Goal: Book appointment/travel/reservation

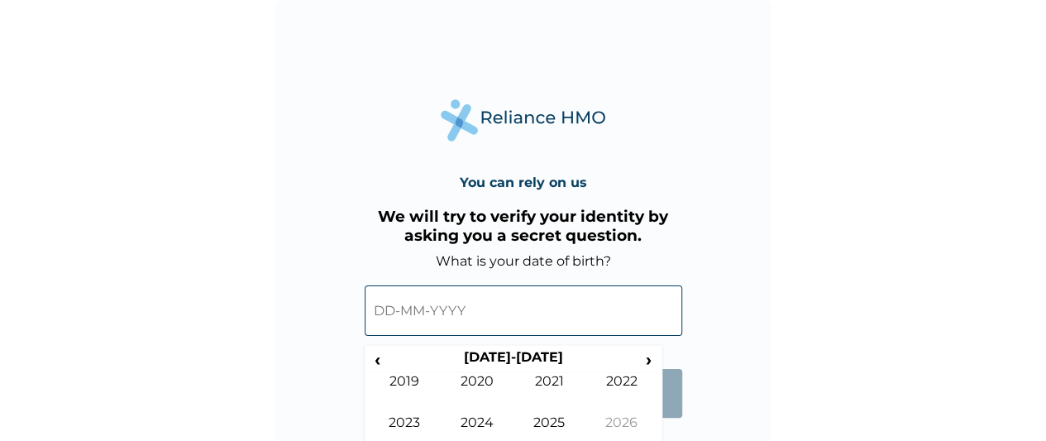
click at [532, 317] on input "text" at bounding box center [523, 310] width 317 height 50
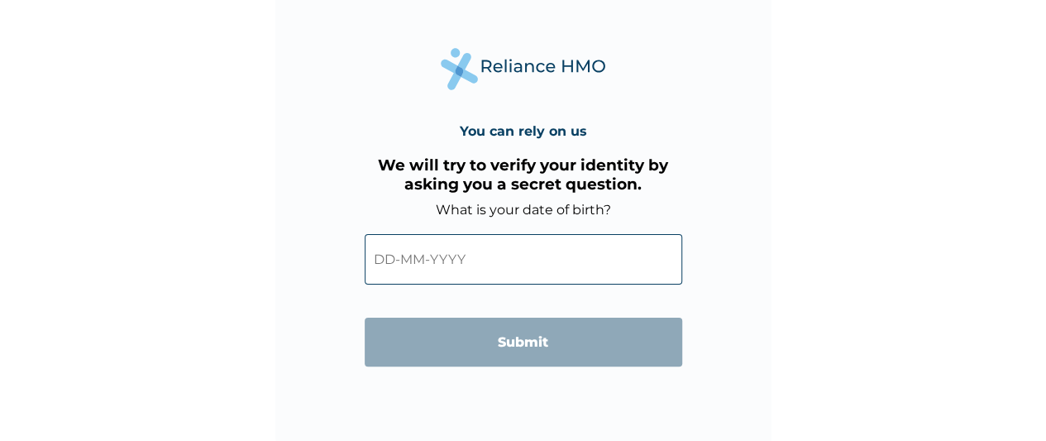
scroll to position [55, 0]
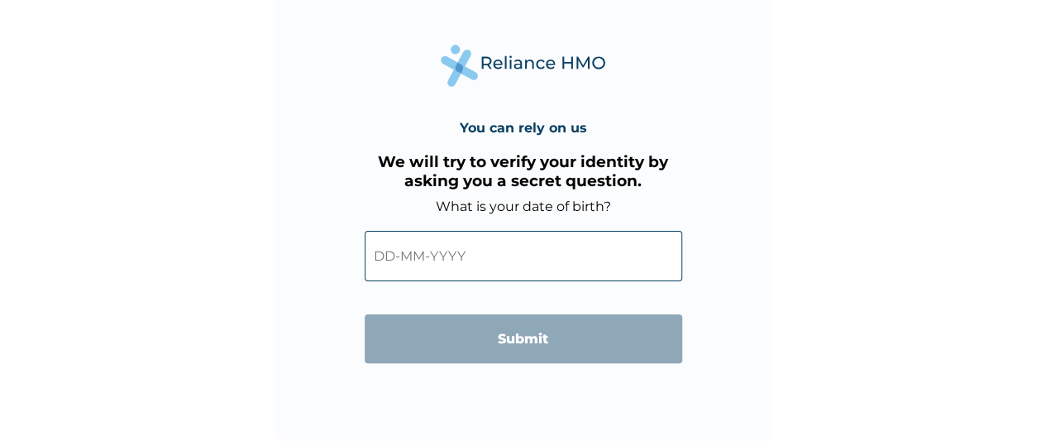
click at [542, 243] on input "text" at bounding box center [523, 256] width 317 height 50
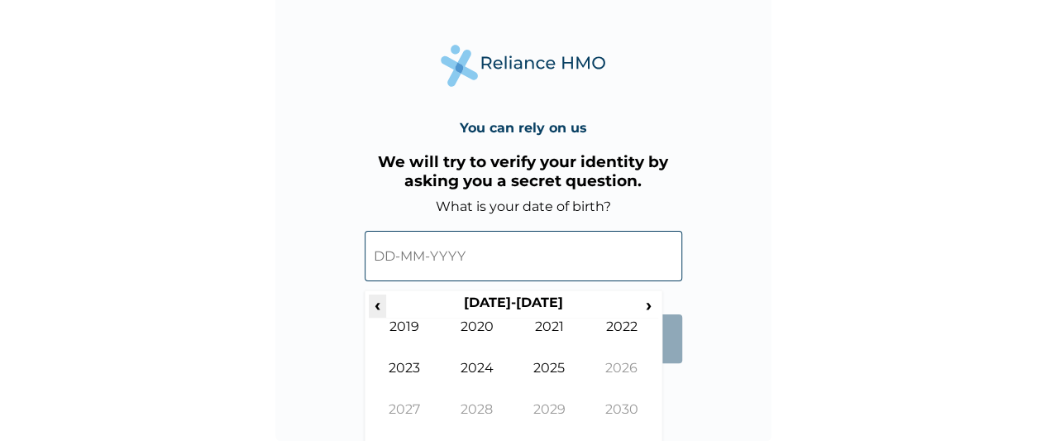
click at [377, 305] on span "‹" at bounding box center [377, 304] width 17 height 21
click at [557, 365] on td "1995" at bounding box center [549, 380] width 73 height 41
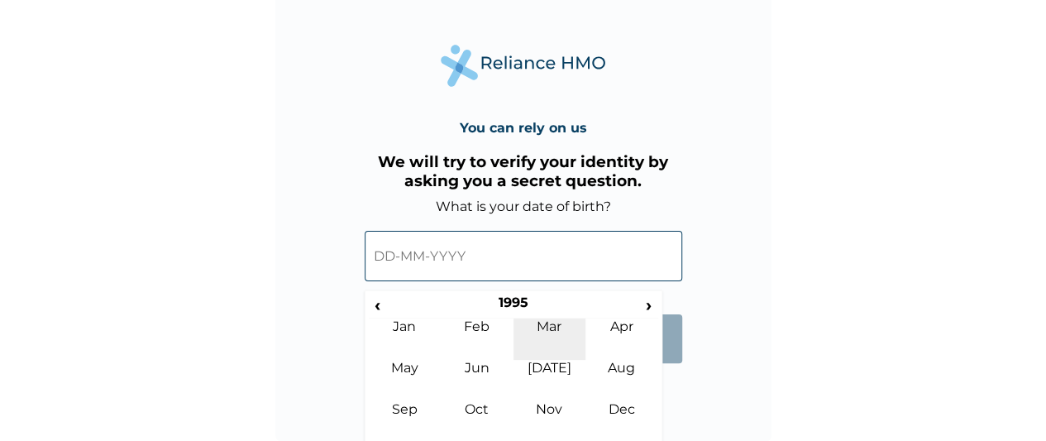
click at [553, 333] on td "Mar" at bounding box center [549, 338] width 73 height 41
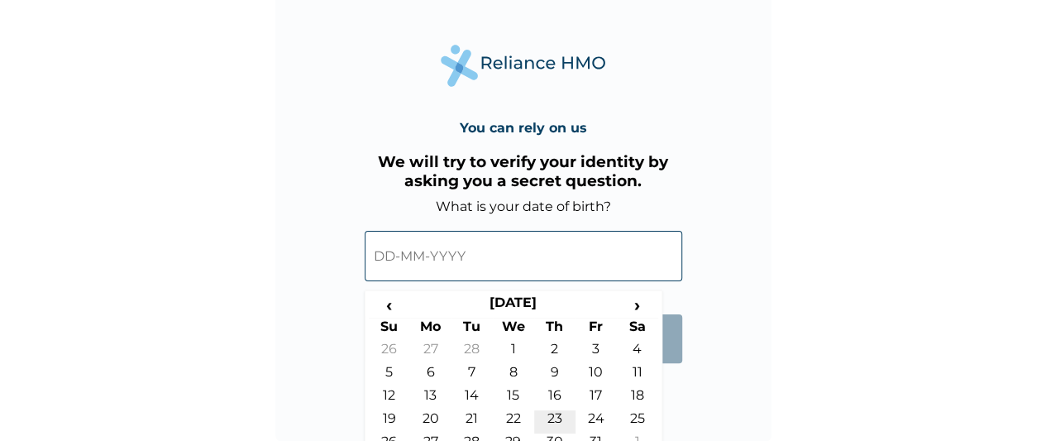
click at [555, 416] on td "23" at bounding box center [554, 421] width 41 height 23
type input "23-03-1995"
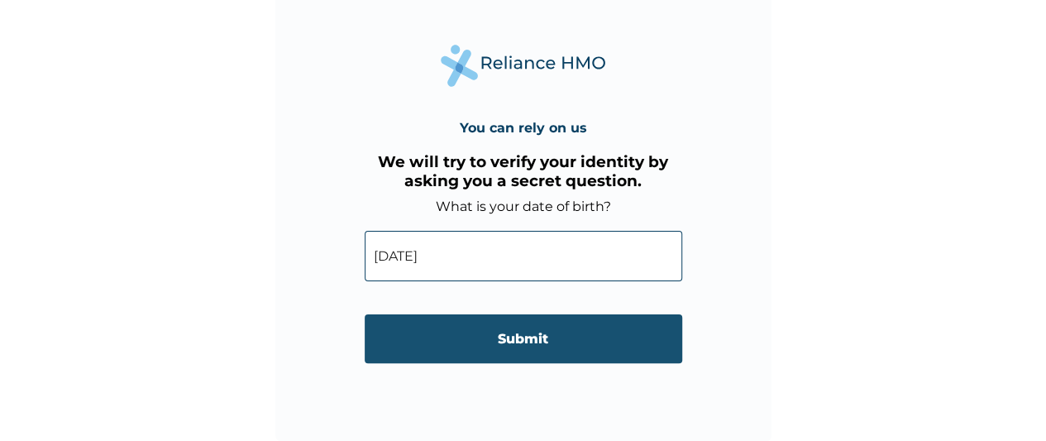
click at [512, 351] on input "Submit" at bounding box center [523, 338] width 317 height 49
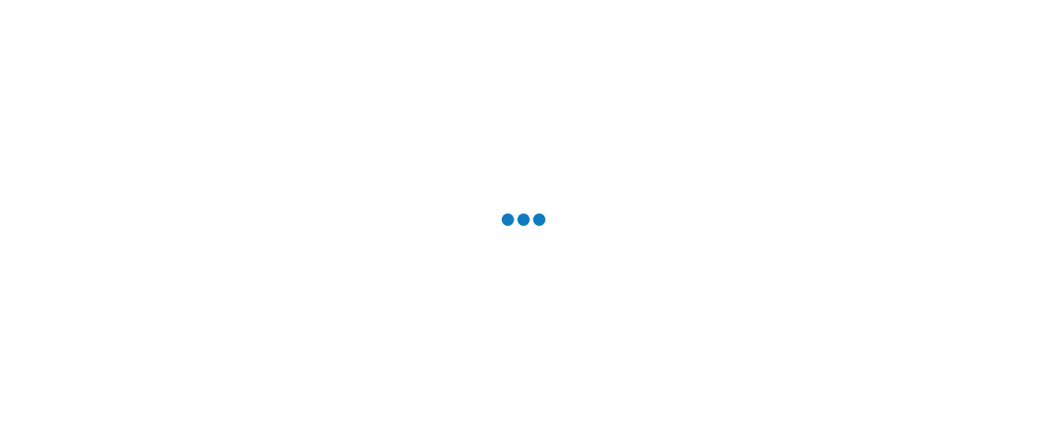
scroll to position [0, 0]
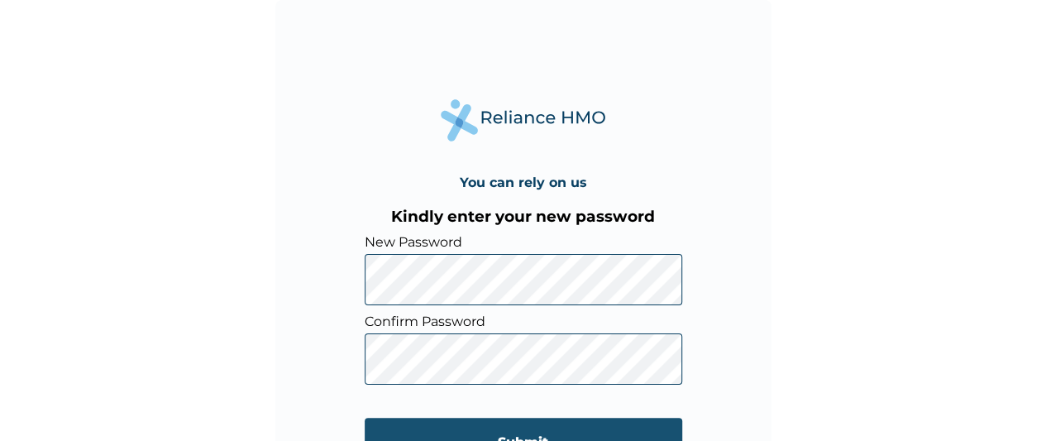
click at [548, 432] on input "Submit" at bounding box center [523, 441] width 317 height 49
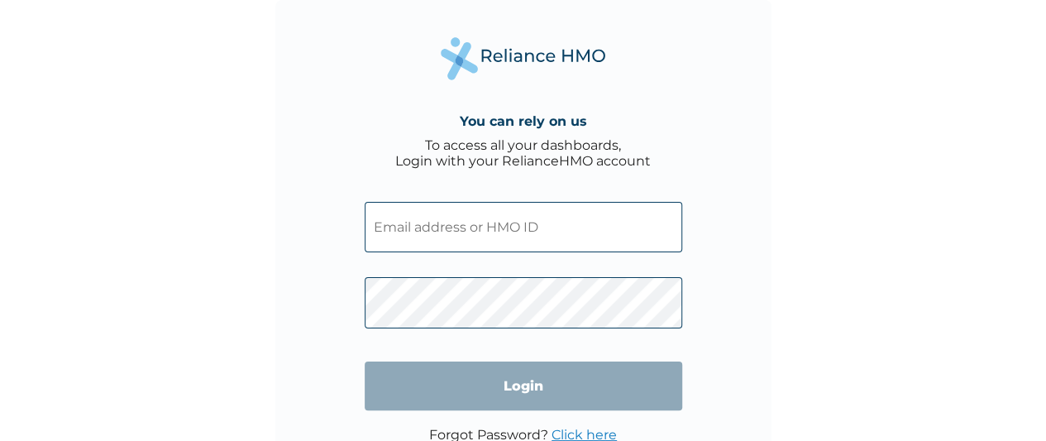
click at [449, 236] on input "text" at bounding box center [523, 227] width 317 height 50
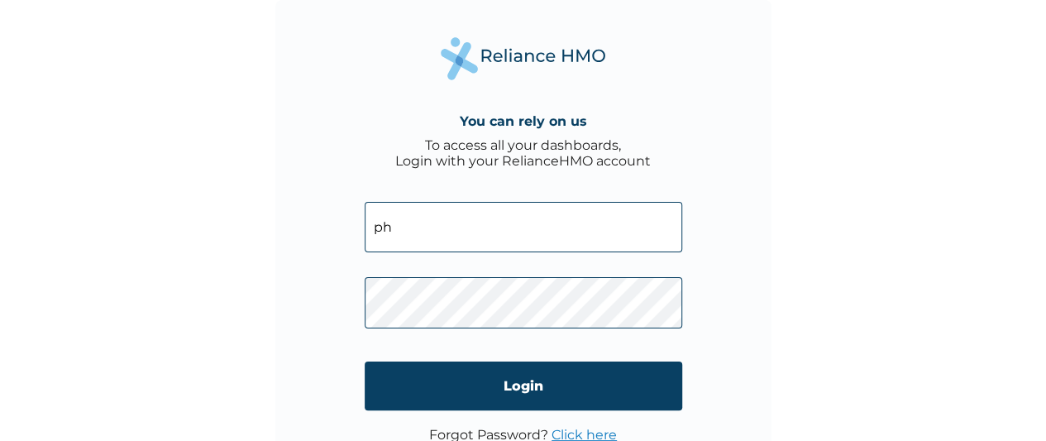
type input "p"
type input "victor.oguaju@phillipsnigeria.com"
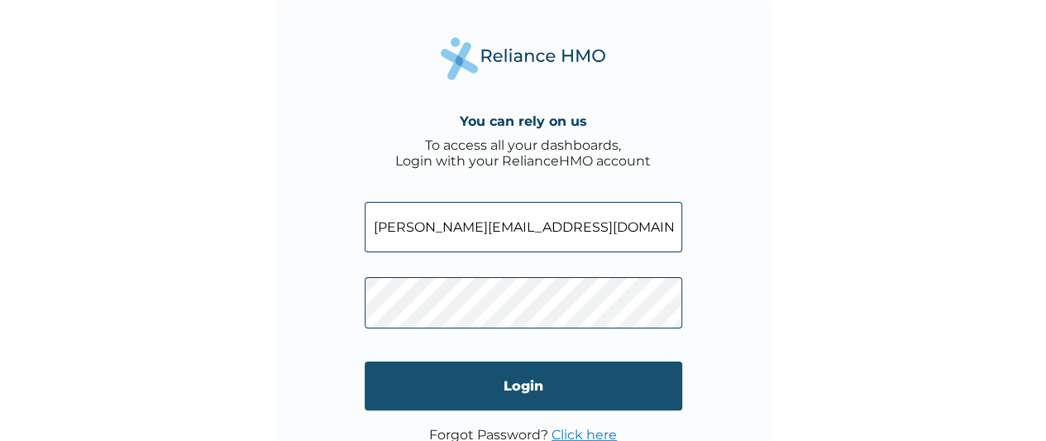
click at [521, 392] on input "Login" at bounding box center [523, 385] width 317 height 49
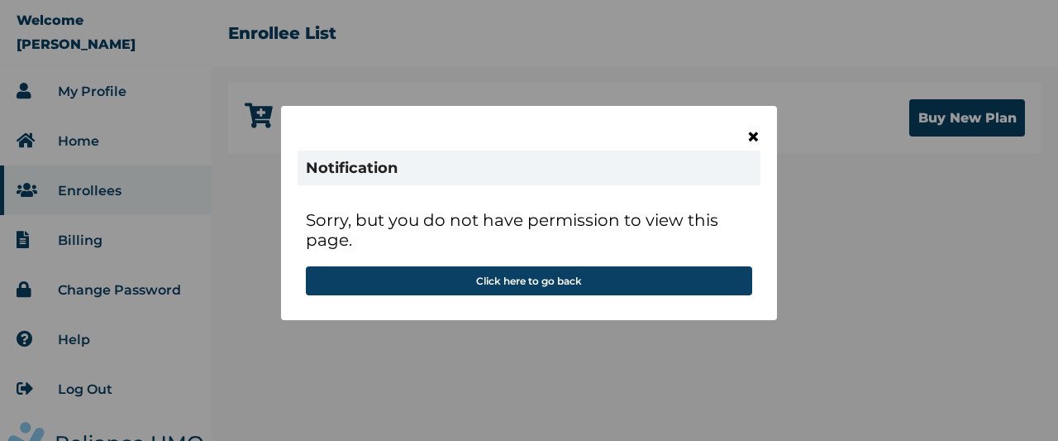
click at [756, 131] on span "×" at bounding box center [753, 136] width 14 height 28
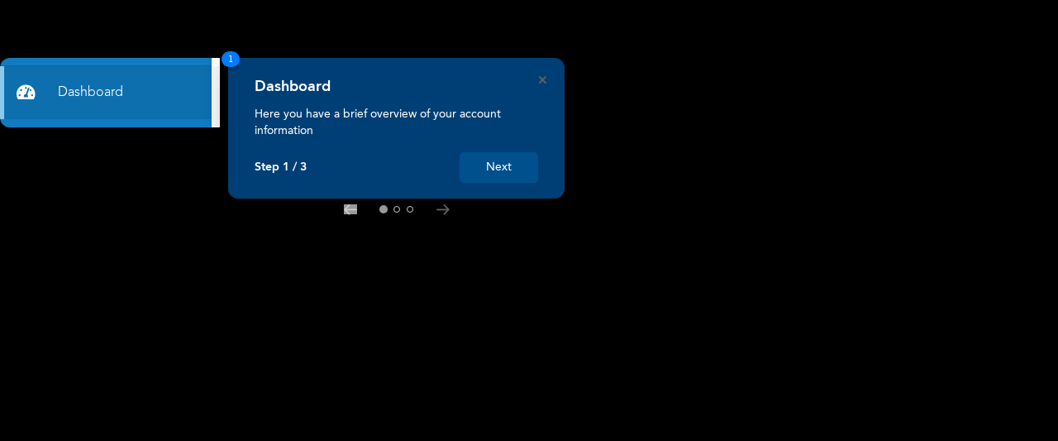
click at [491, 169] on button "Next" at bounding box center [499, 167] width 79 height 31
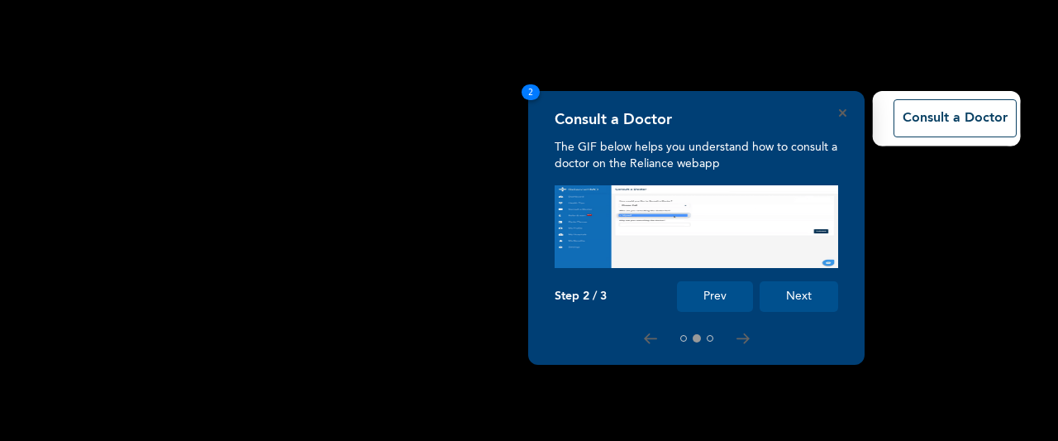
click at [811, 293] on button "Next" at bounding box center [799, 296] width 79 height 31
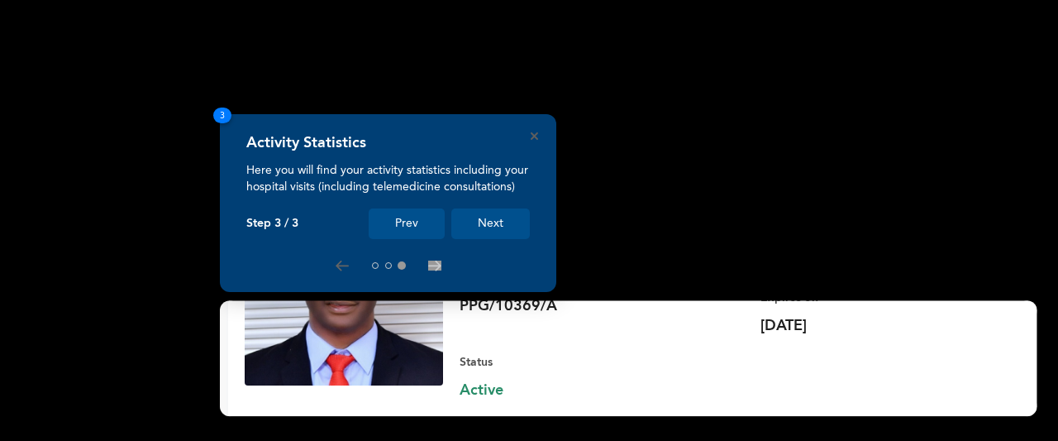
scroll to position [231, 0]
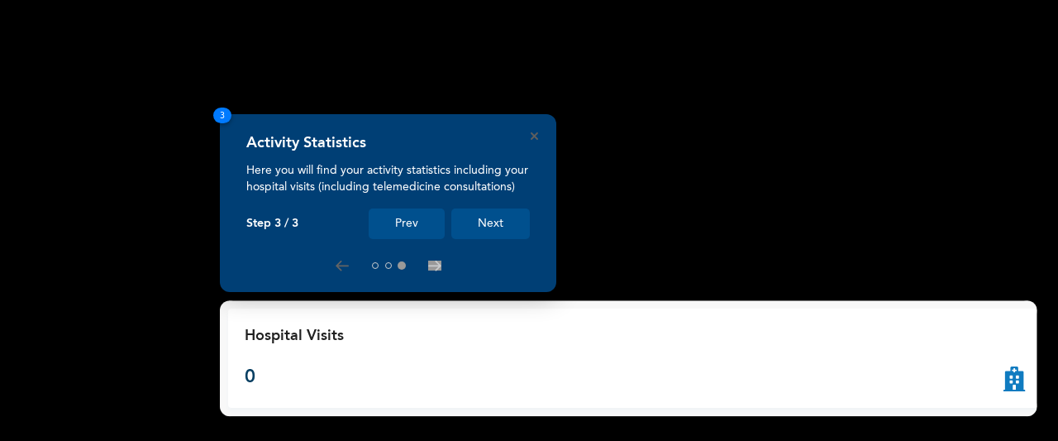
click at [491, 217] on button "Next" at bounding box center [490, 223] width 79 height 31
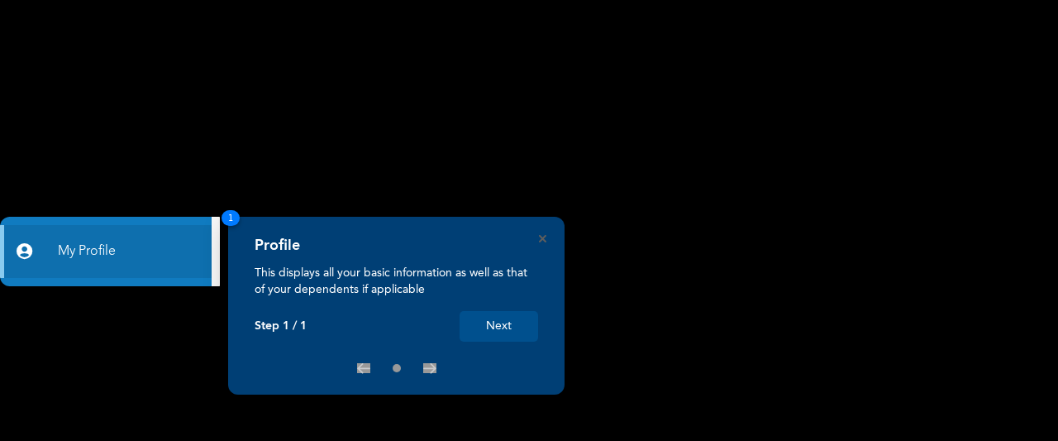
click at [509, 331] on button "Next" at bounding box center [499, 326] width 79 height 31
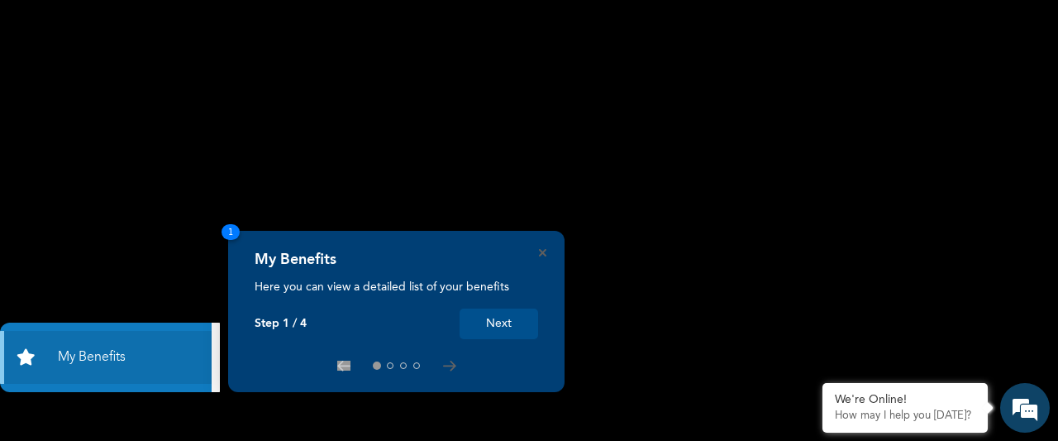
click at [506, 326] on button "Next" at bounding box center [499, 323] width 79 height 31
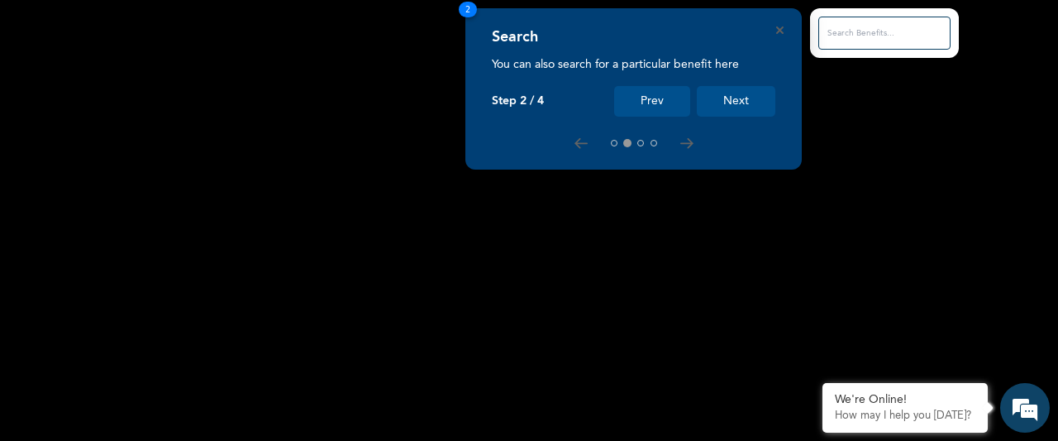
click at [730, 95] on button "Next" at bounding box center [736, 101] width 79 height 31
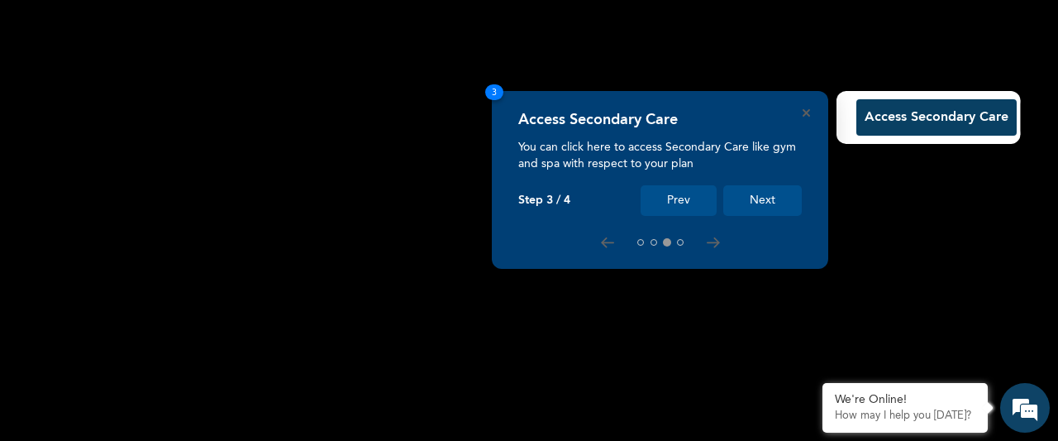
click at [755, 207] on button "Next" at bounding box center [762, 200] width 79 height 31
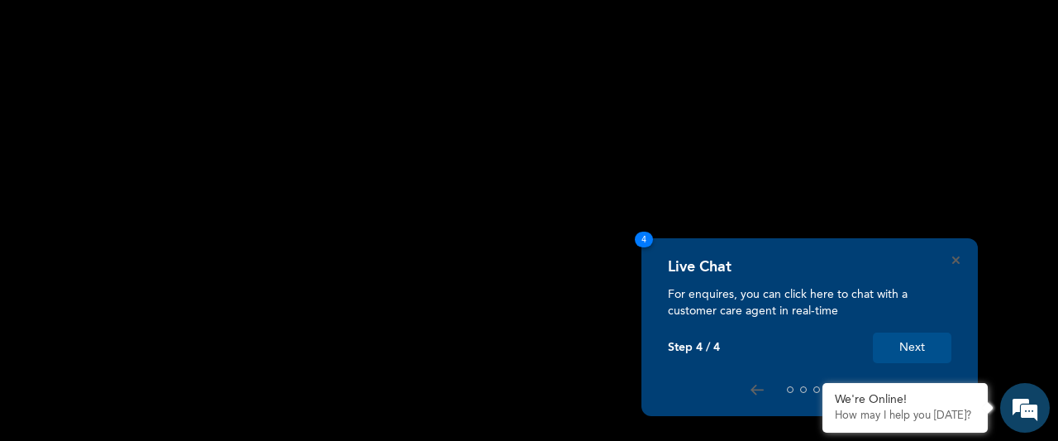
click at [898, 352] on button "Next" at bounding box center [912, 347] width 79 height 31
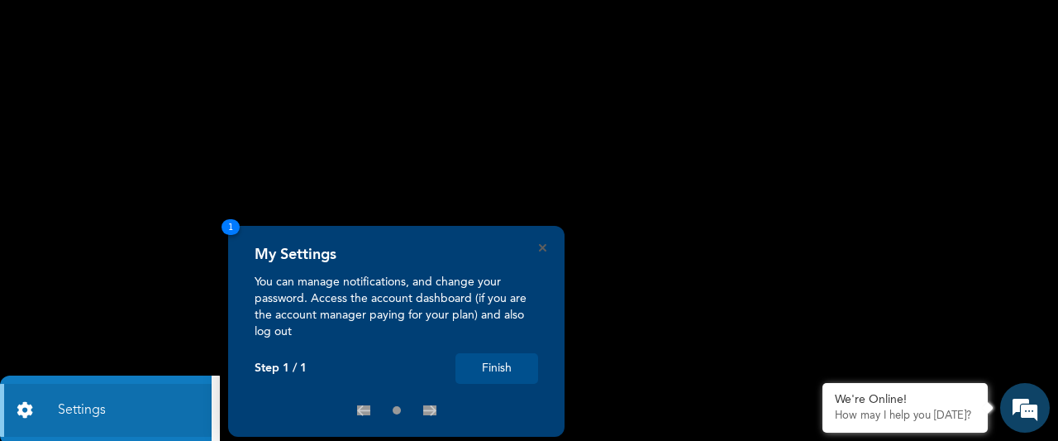
click at [490, 358] on button "Finish" at bounding box center [496, 368] width 83 height 31
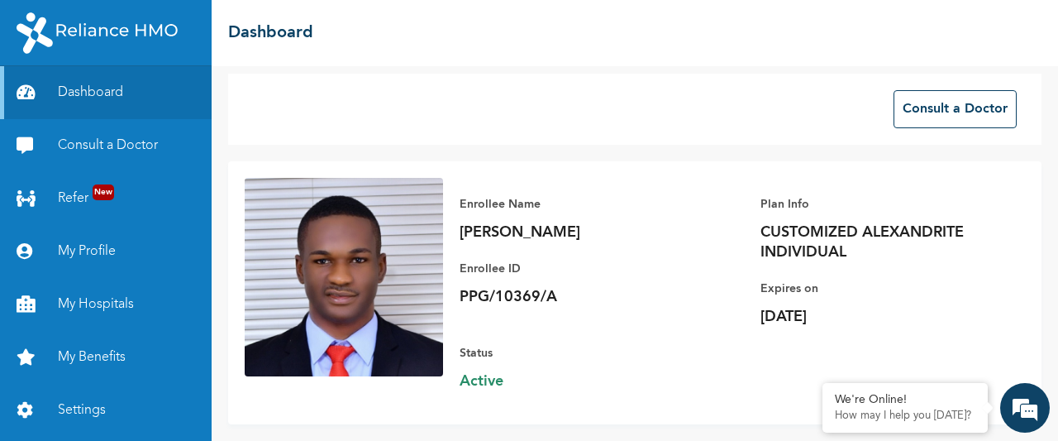
scroll to position [8, 0]
click at [109, 98] on link "Dashboard" at bounding box center [106, 92] width 212 height 53
click at [107, 365] on link "My Benefits" at bounding box center [106, 357] width 212 height 53
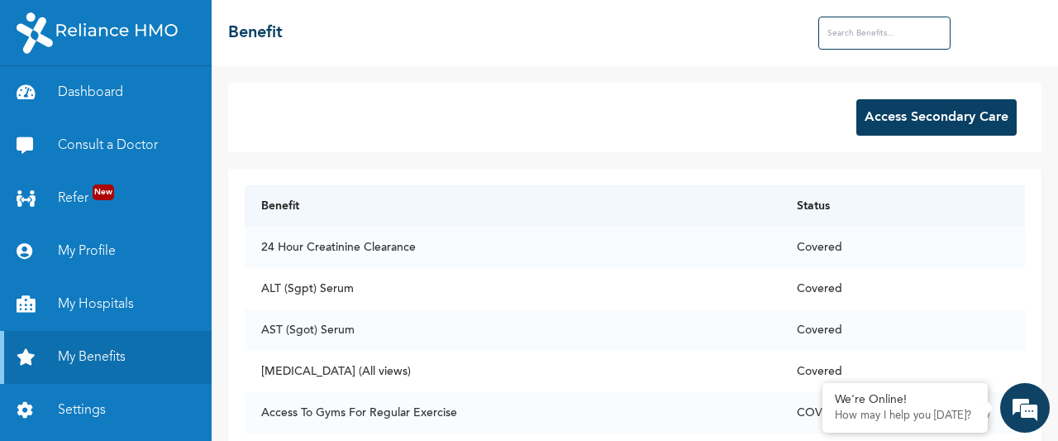
click at [947, 112] on button "Access Secondary Care" at bounding box center [936, 117] width 160 height 36
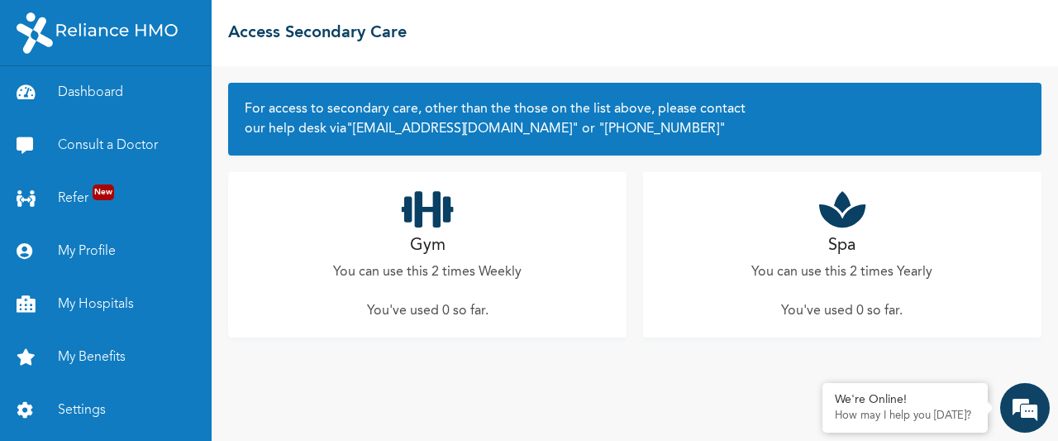
click at [445, 247] on div "Gym You can use this 2 times Weekly You've used 0 so far ." at bounding box center [427, 254] width 398 height 165
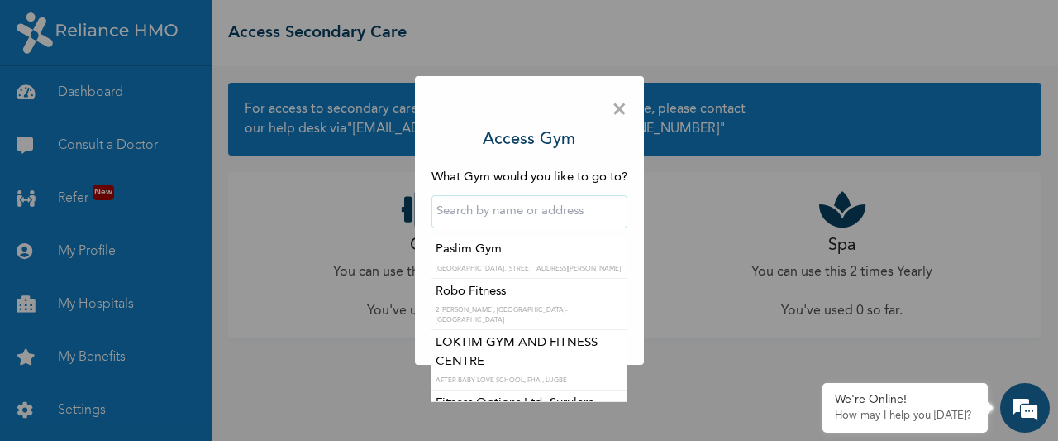
click at [499, 209] on input "text" at bounding box center [529, 211] width 196 height 33
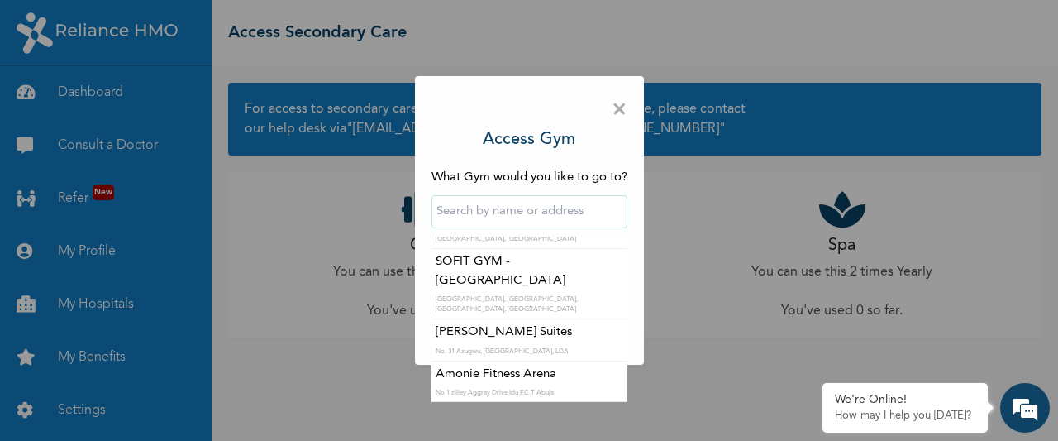
scroll to position [9167, 0]
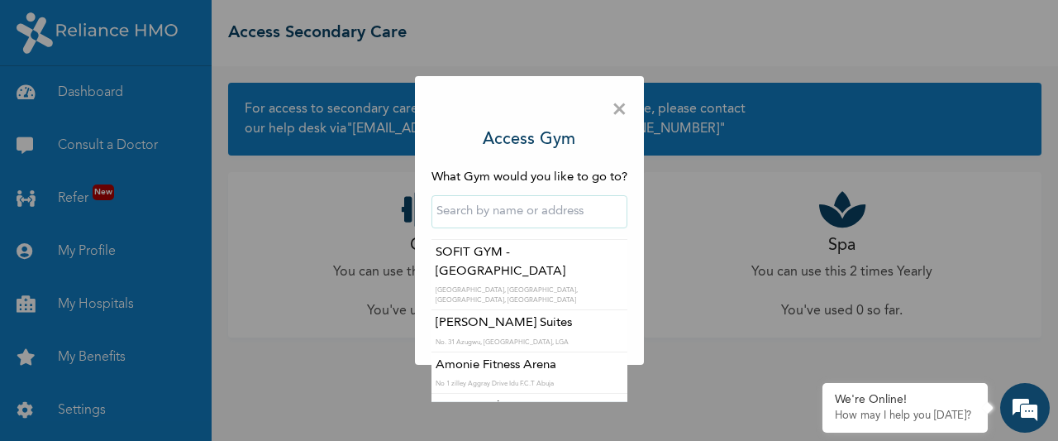
click at [557, 222] on input "text" at bounding box center [529, 211] width 196 height 33
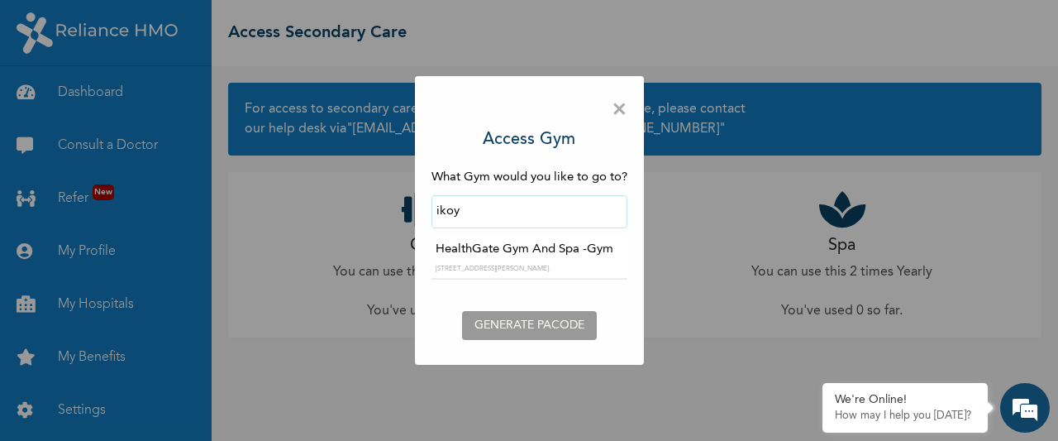
scroll to position [0, 0]
type input "HealthGate Gym And Spa -Gym"
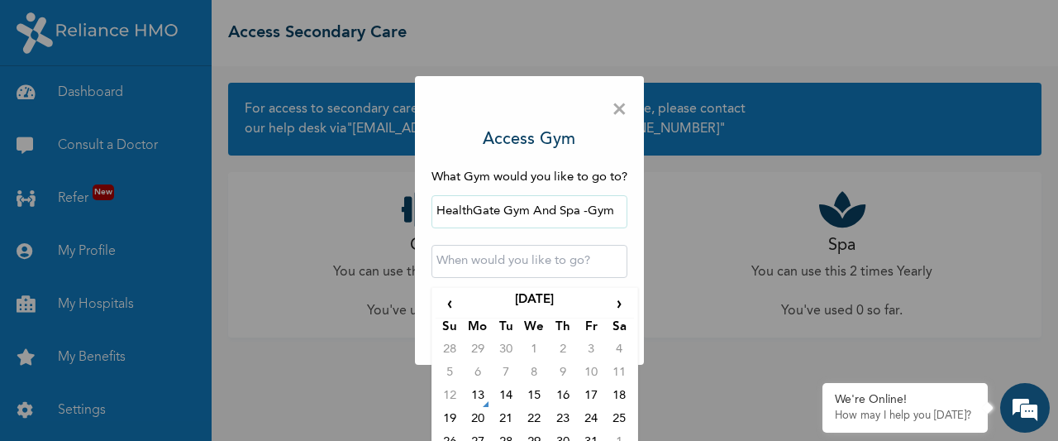
click at [542, 263] on input "text" at bounding box center [529, 261] width 196 height 33
click at [529, 422] on td "22" at bounding box center [534, 421] width 28 height 23
type input "[DATE] 12:00 AM"
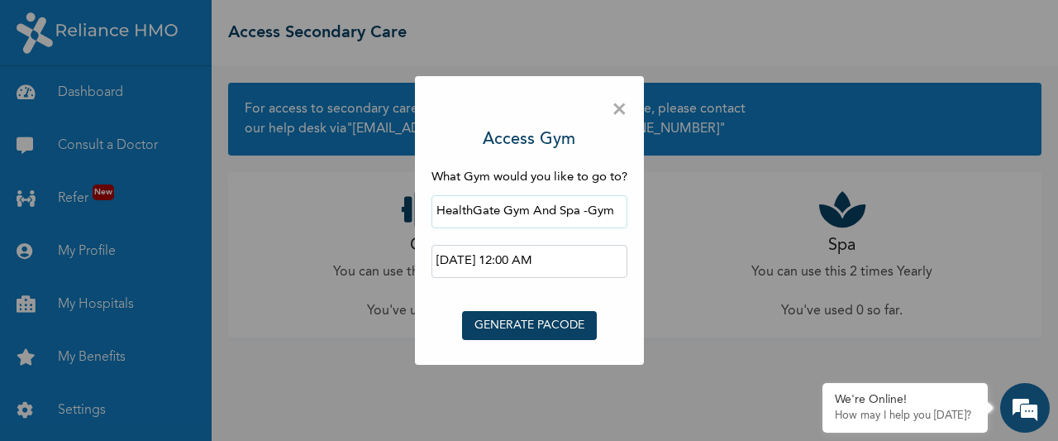
click at [618, 108] on span "×" at bounding box center [620, 110] width 16 height 35
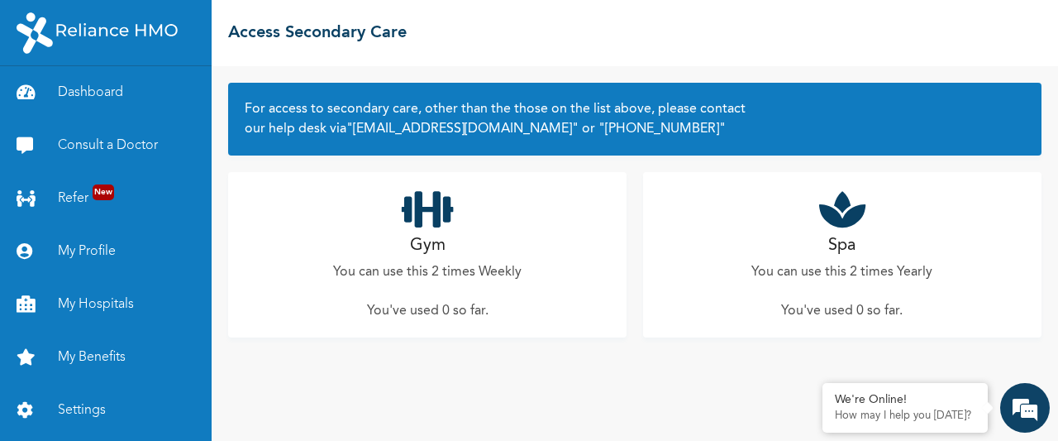
click at [863, 244] on div "Spa You can use this 2 times Yearly You've used 0 so far ." at bounding box center [842, 254] width 398 height 165
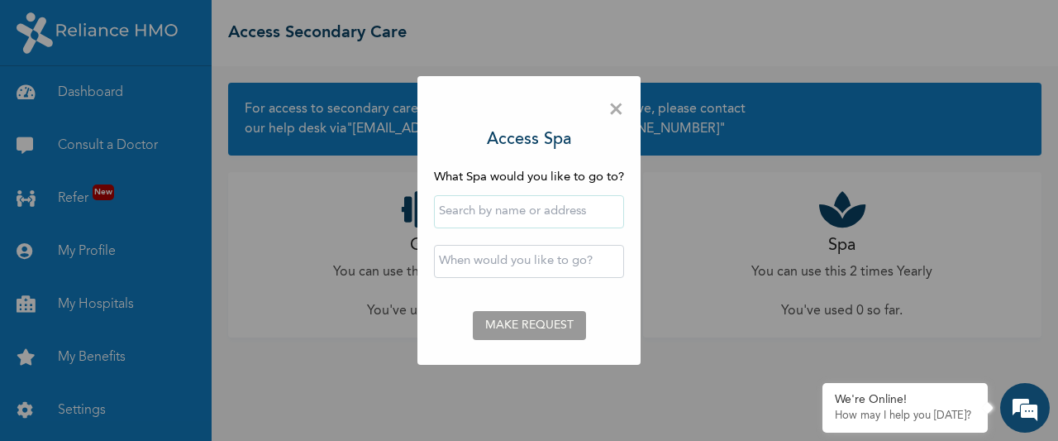
click at [612, 112] on span "×" at bounding box center [616, 110] width 16 height 35
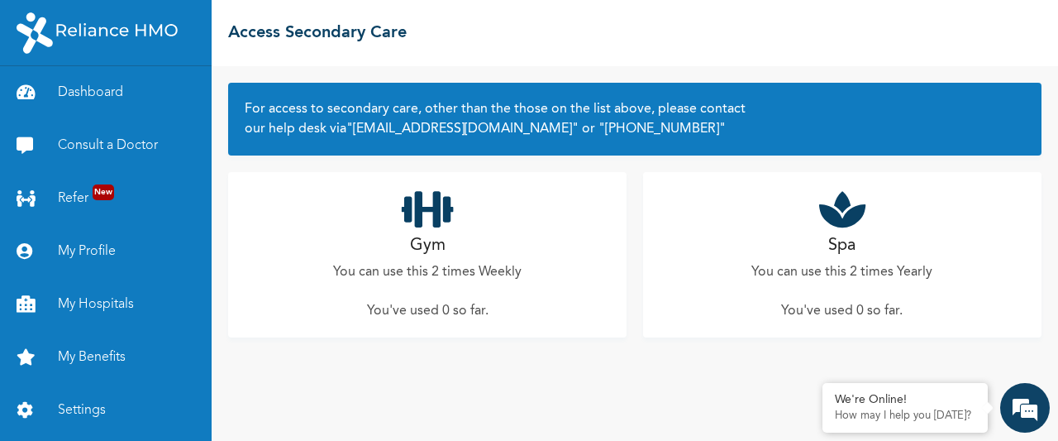
click at [851, 269] on p "You can use this 2 times Yearly" at bounding box center [841, 272] width 181 height 20
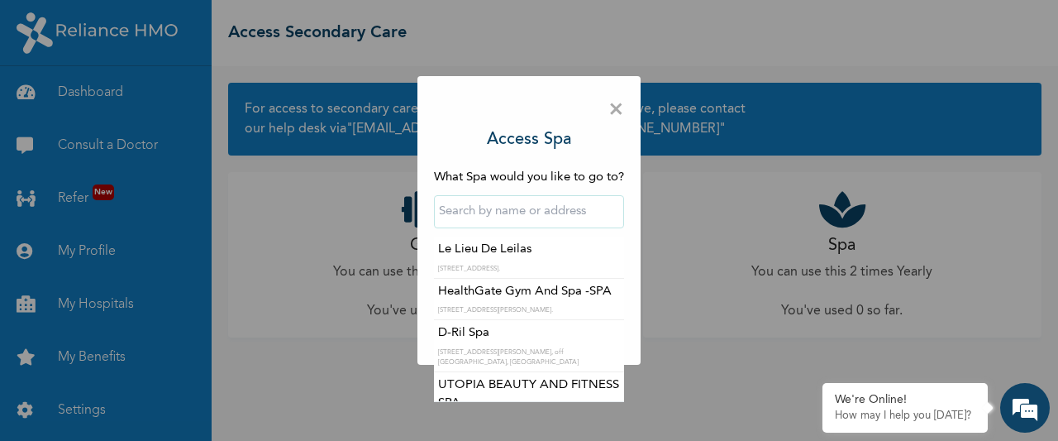
click at [542, 218] on input "text" at bounding box center [529, 211] width 190 height 33
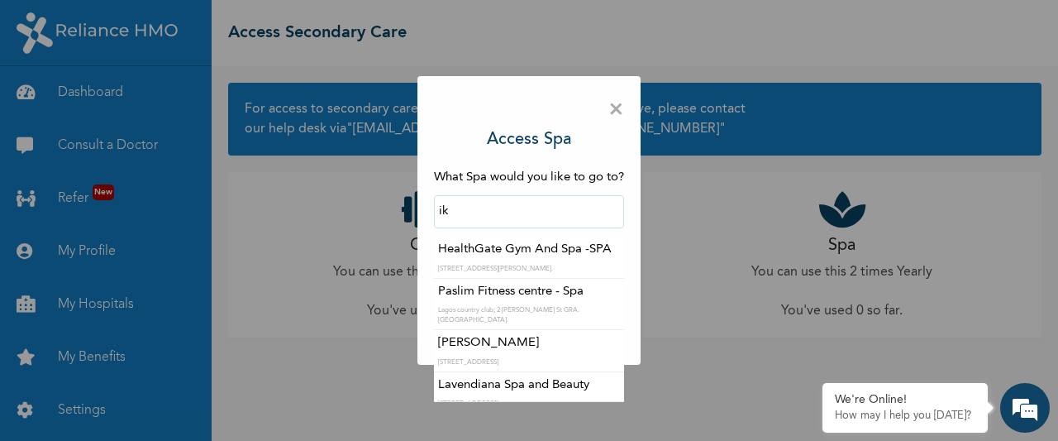
type input "i"
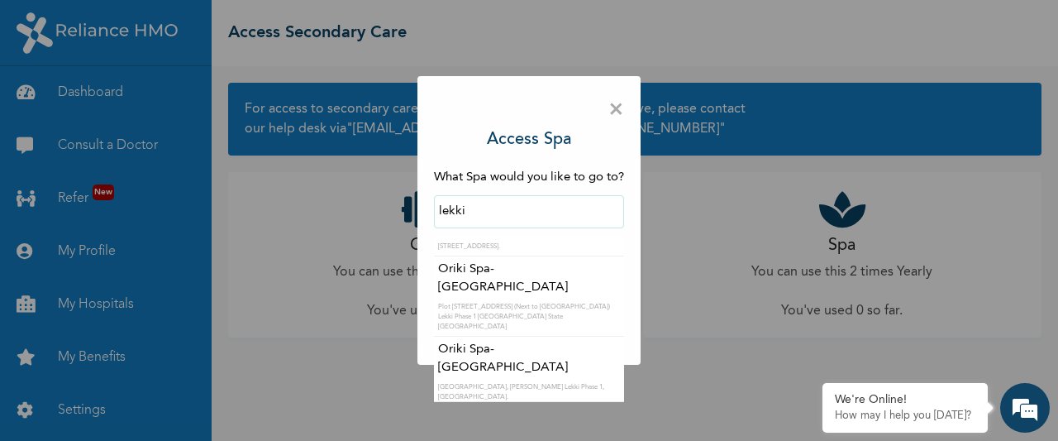
scroll to position [465, 0]
type input "Oriki Spa- [GEOGRAPHIC_DATA]"
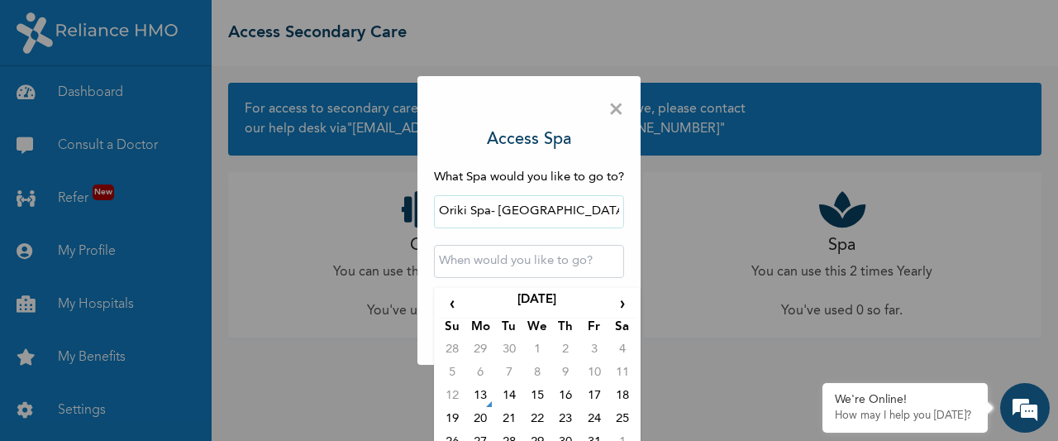
click at [526, 265] on input "text" at bounding box center [529, 261] width 190 height 33
click at [536, 419] on td "22" at bounding box center [537, 421] width 28 height 23
type input "[DATE] 12:00 AM"
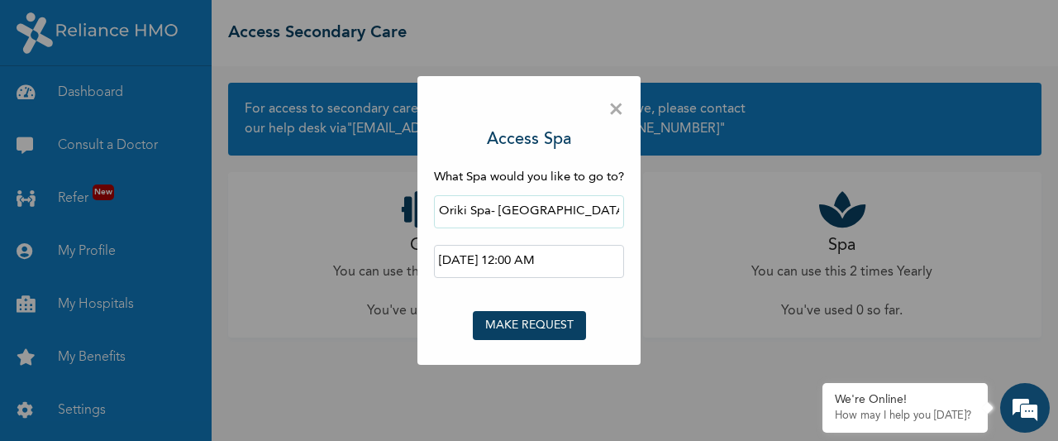
click at [612, 115] on span "×" at bounding box center [616, 110] width 16 height 35
